Goal: Communication & Community: Connect with others

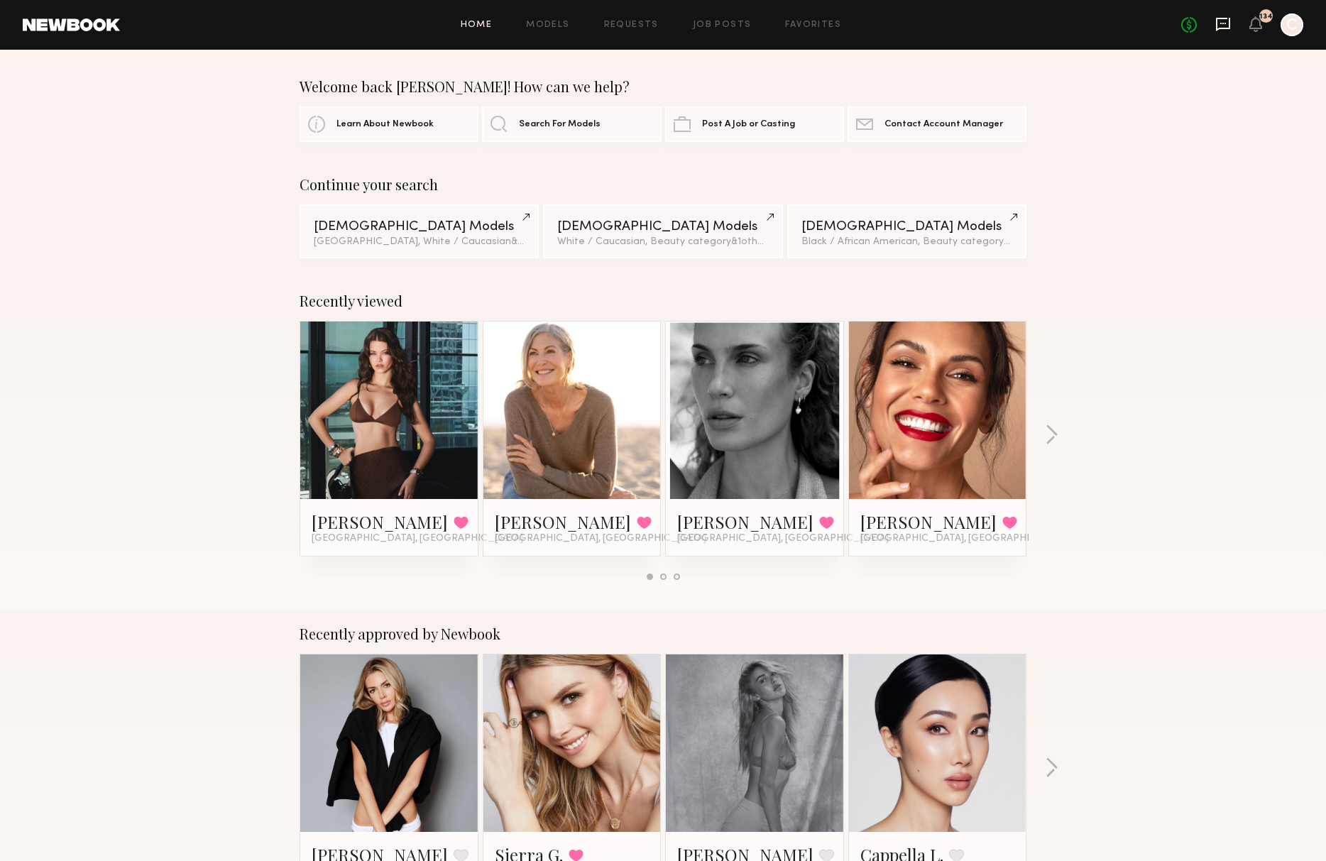
click at [1225, 26] on icon at bounding box center [1223, 24] width 16 height 16
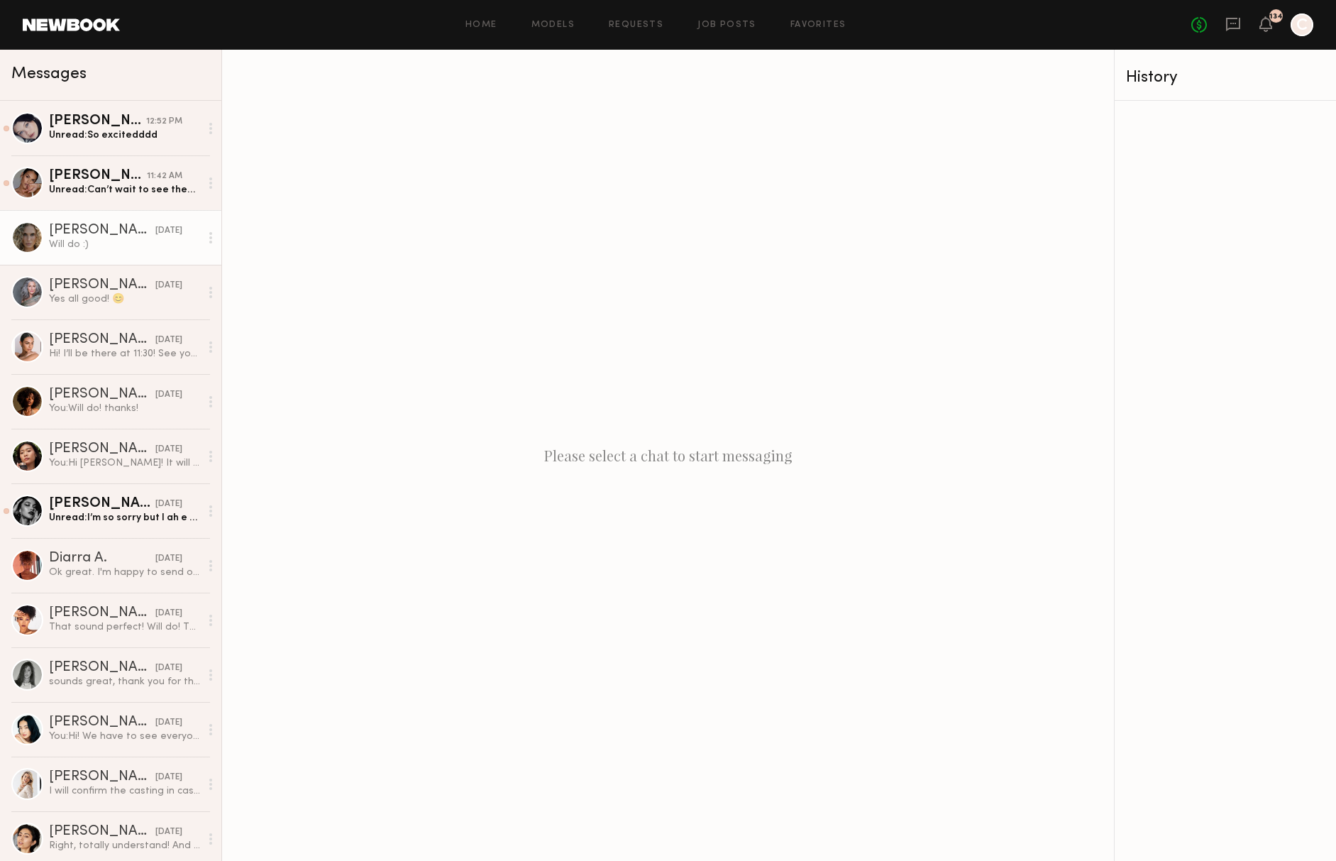
click at [89, 228] on div "[PERSON_NAME]" at bounding box center [102, 231] width 106 height 14
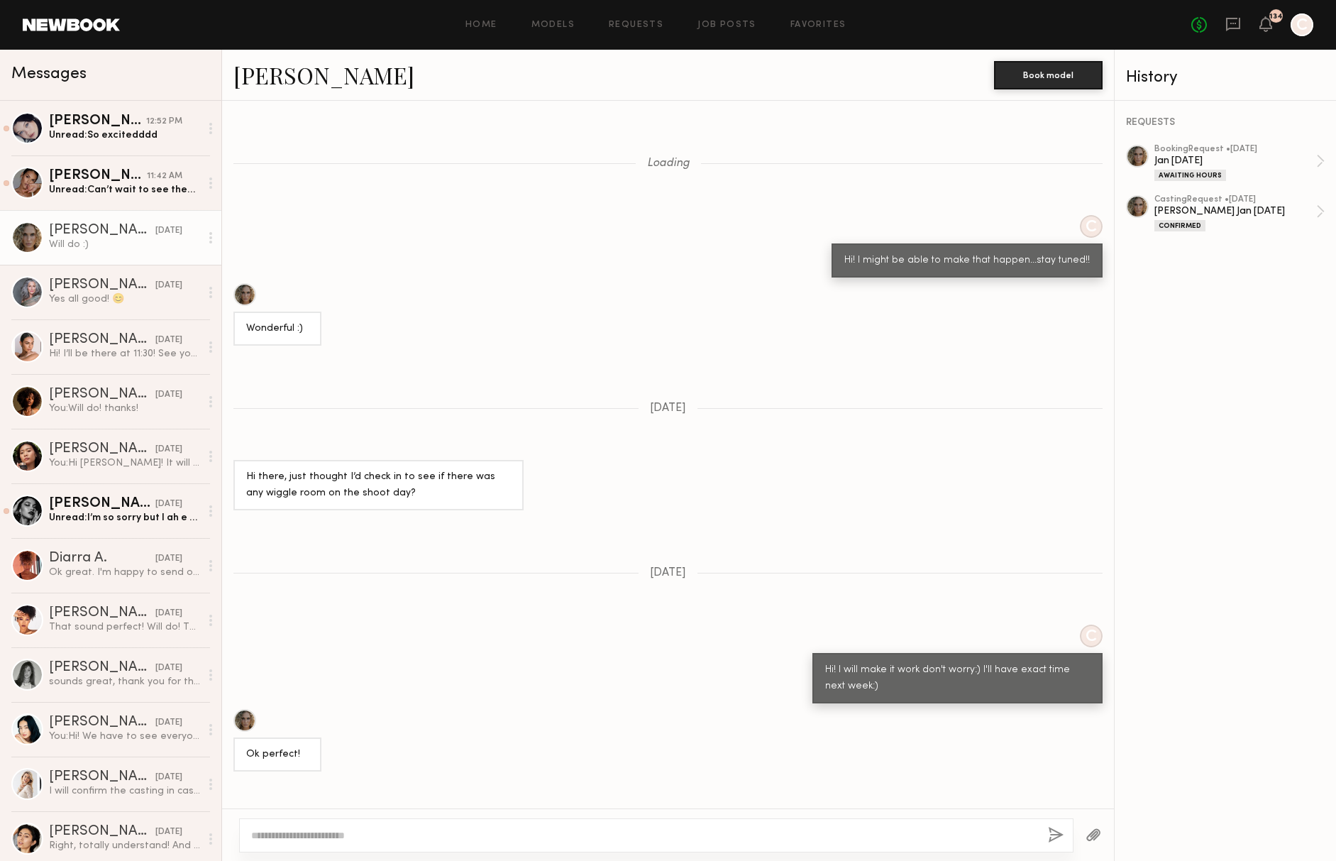
scroll to position [642, 0]
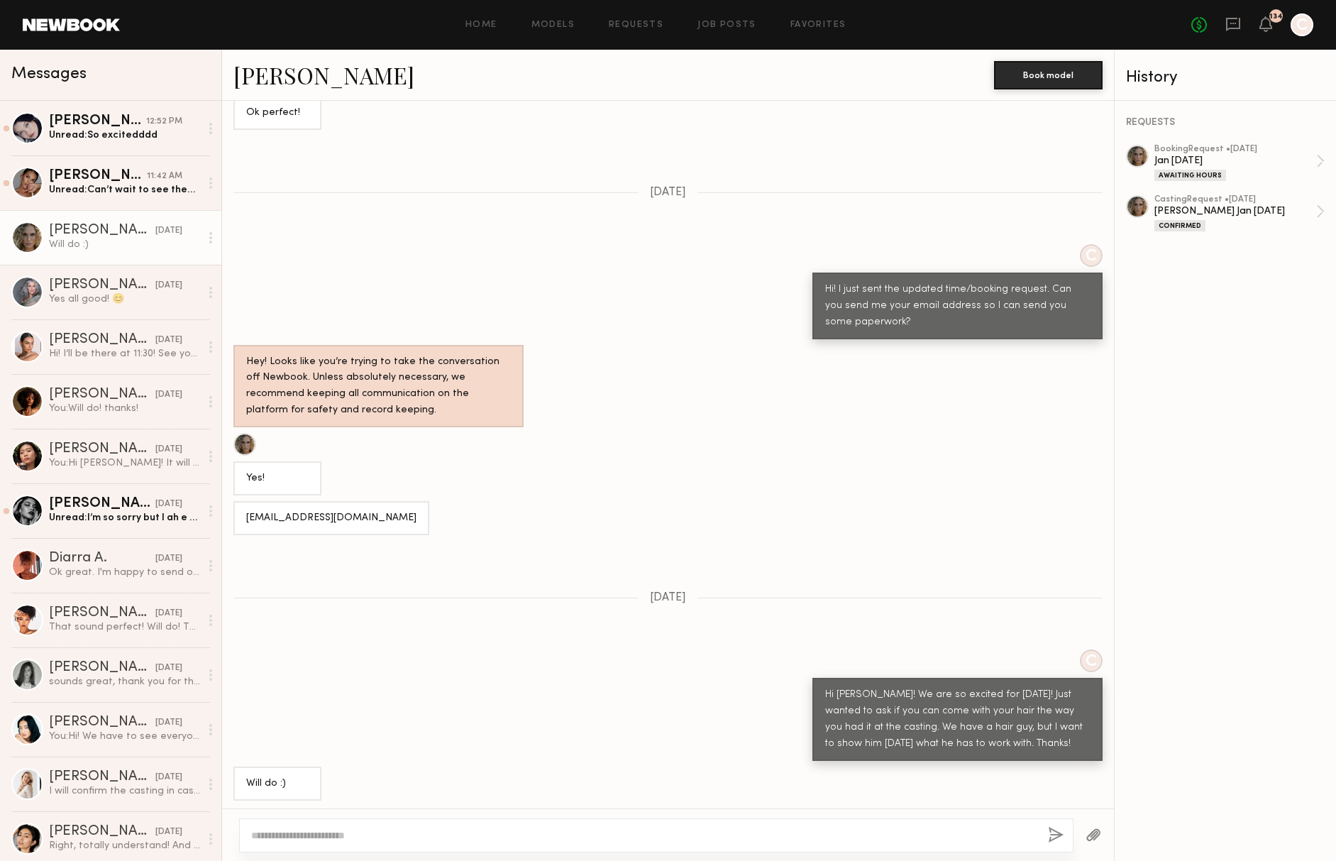
click at [311, 836] on textarea at bounding box center [644, 835] width 786 height 14
type textarea "**********"
click at [1059, 834] on button "button" at bounding box center [1056, 836] width 16 height 18
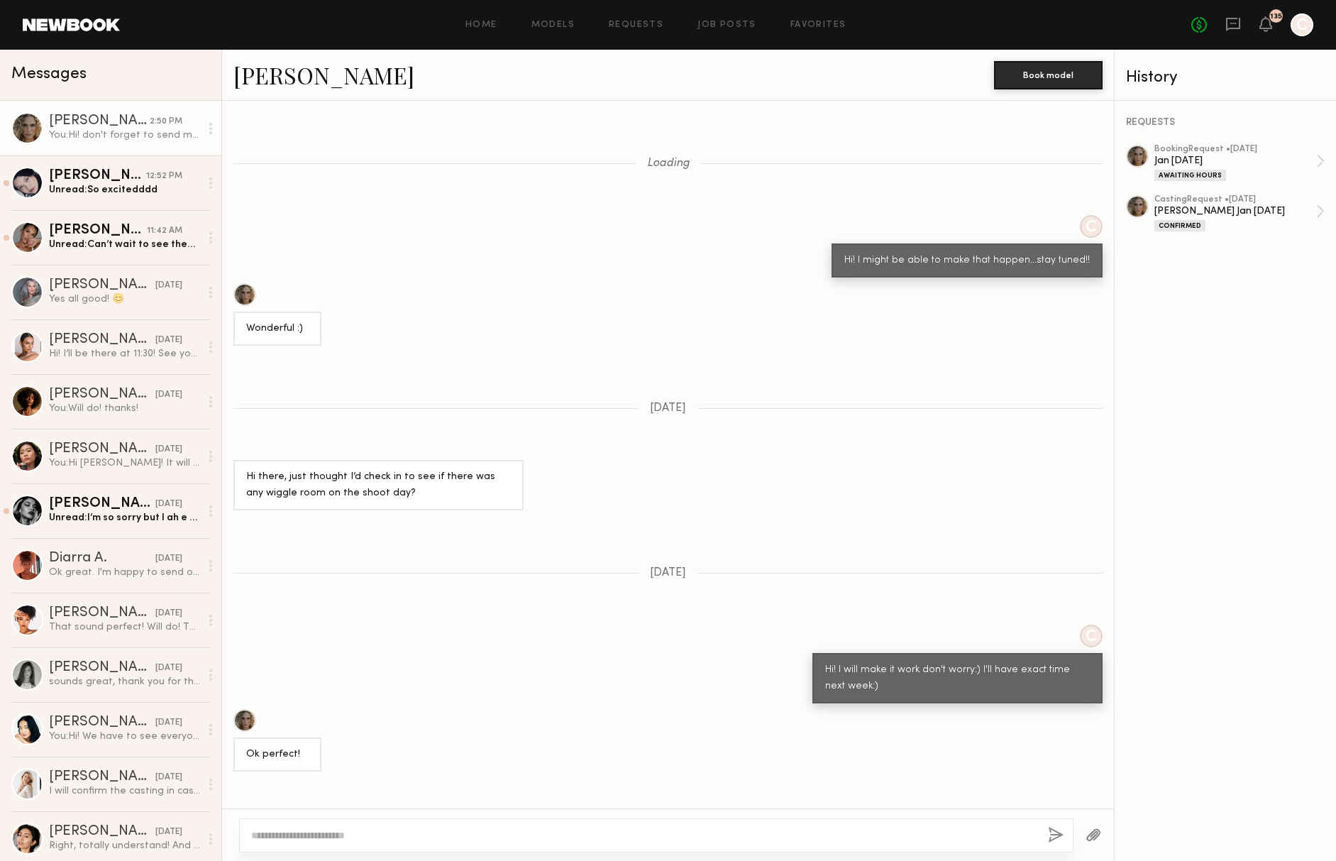
scroll to position [800, 0]
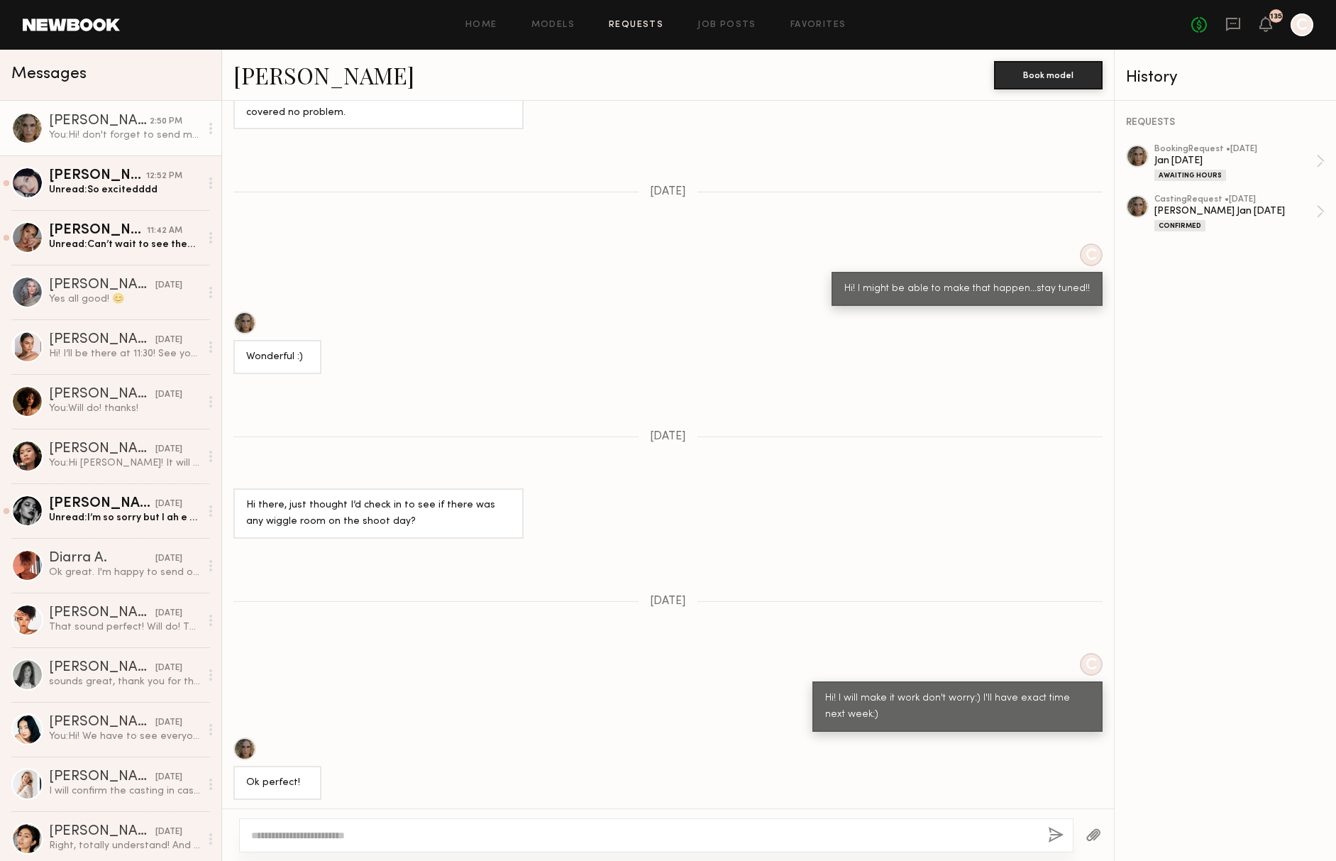
click at [617, 23] on link "Requests" at bounding box center [636, 25] width 55 height 9
